Goal: Task Accomplishment & Management: Manage account settings

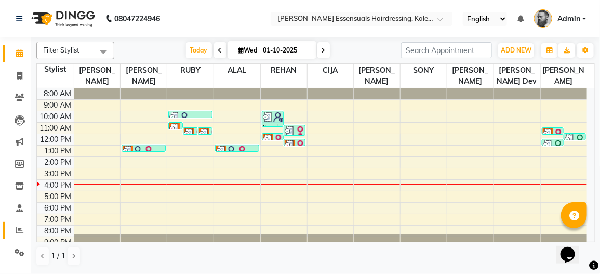
click at [12, 233] on span at bounding box center [19, 231] width 18 height 12
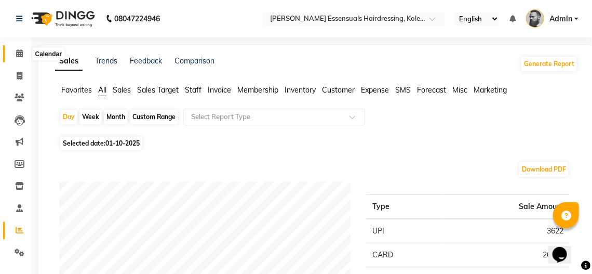
click at [19, 57] on icon at bounding box center [19, 53] width 7 height 8
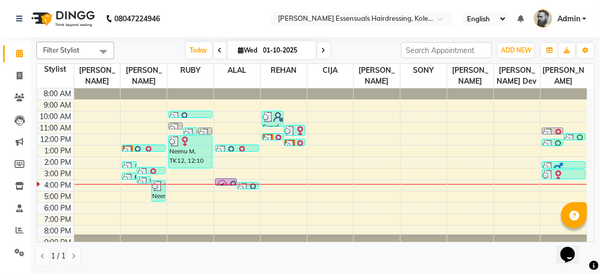
click at [222, 179] on icon at bounding box center [222, 185] width 12 height 12
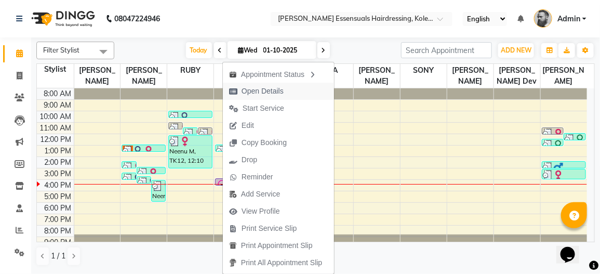
click at [260, 89] on span "Open Details" at bounding box center [263, 91] width 42 height 11
select select "8"
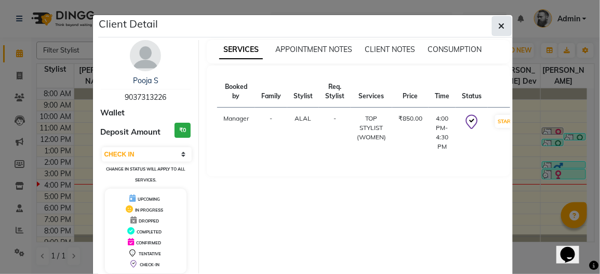
click at [499, 27] on icon "button" at bounding box center [502, 26] width 6 height 8
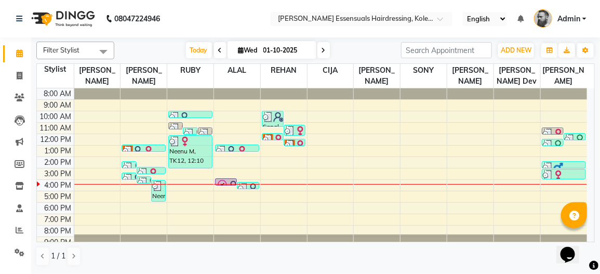
click at [551, 128] on img at bounding box center [548, 133] width 10 height 10
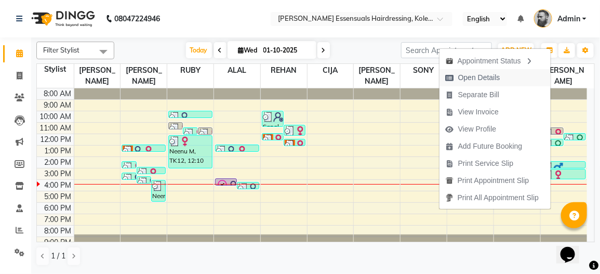
click at [510, 77] on button "Open Details" at bounding box center [495, 77] width 111 height 17
select select "3"
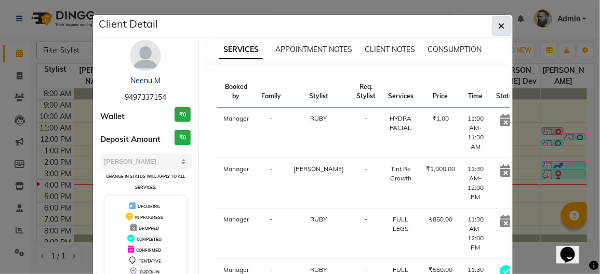
click at [499, 27] on icon "button" at bounding box center [502, 26] width 6 height 8
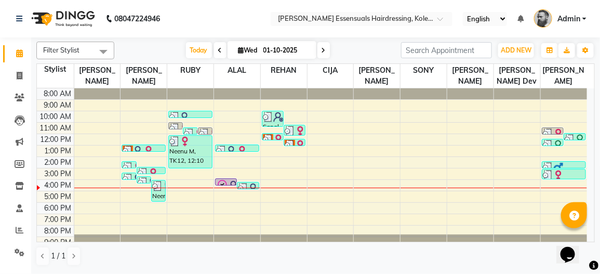
click at [552, 129] on img at bounding box center [548, 133] width 10 height 10
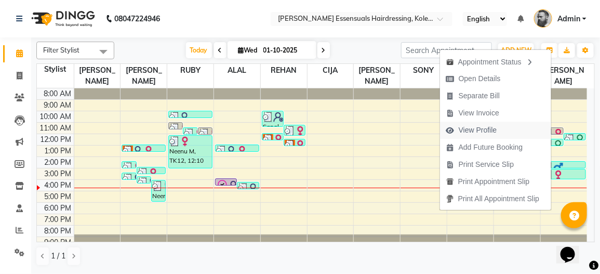
click at [483, 131] on span "View Profile" at bounding box center [478, 130] width 38 height 11
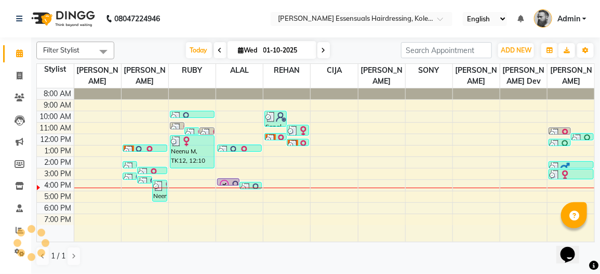
click at [556, 128] on img at bounding box center [555, 133] width 10 height 10
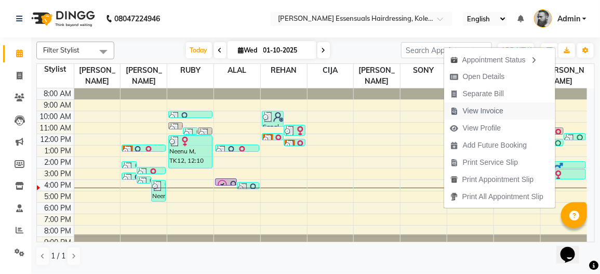
click at [474, 111] on span "View Invoice" at bounding box center [483, 110] width 41 height 11
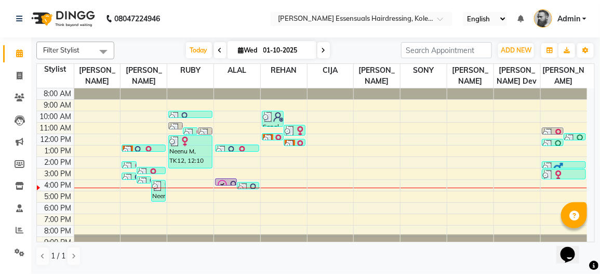
click at [562, 129] on img at bounding box center [558, 133] width 10 height 10
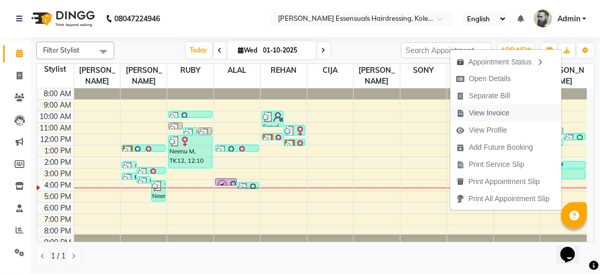
click at [499, 117] on span "View Invoice" at bounding box center [489, 113] width 41 height 11
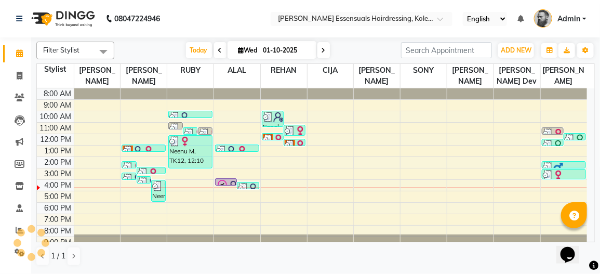
click at [20, 232] on div at bounding box center [22, 233] width 8 height 8
click at [16, 231] on icon at bounding box center [20, 230] width 8 height 8
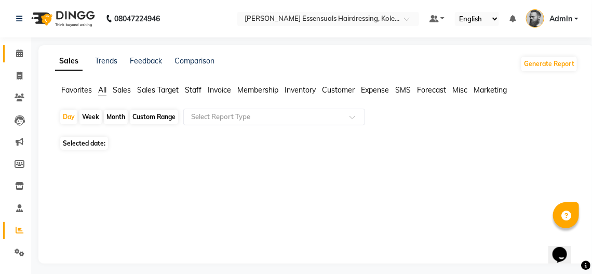
click at [22, 60] on link "Calendar" at bounding box center [15, 53] width 25 height 17
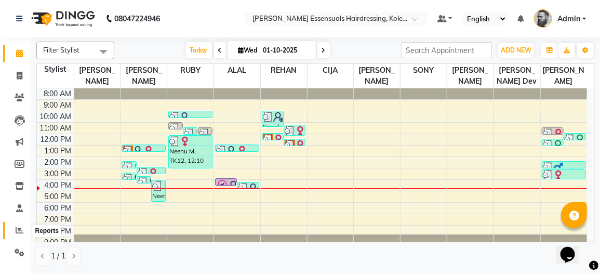
click at [10, 230] on span at bounding box center [19, 231] width 18 height 12
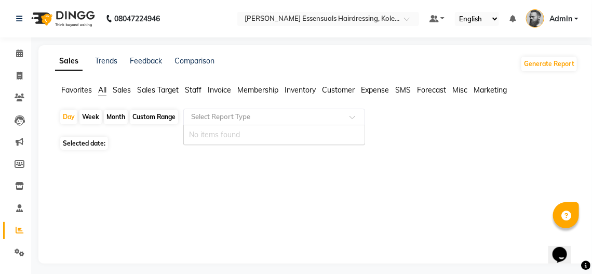
click at [233, 115] on input "text" at bounding box center [264, 117] width 150 height 10
click at [118, 169] on div "Sales Trends Feedback Comparison Generate Report Favorites All Sales Sales Targ…" at bounding box center [316, 154] width 557 height 218
